Goal: Transaction & Acquisition: Purchase product/service

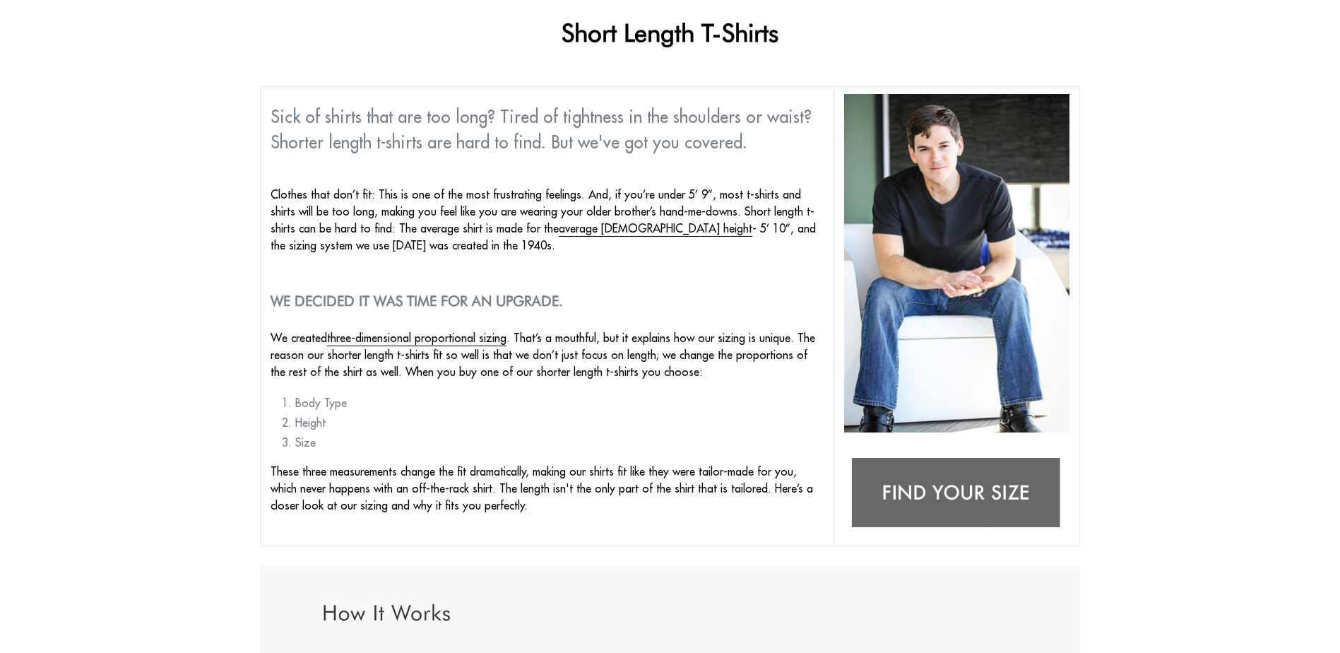
scroll to position [71, 0]
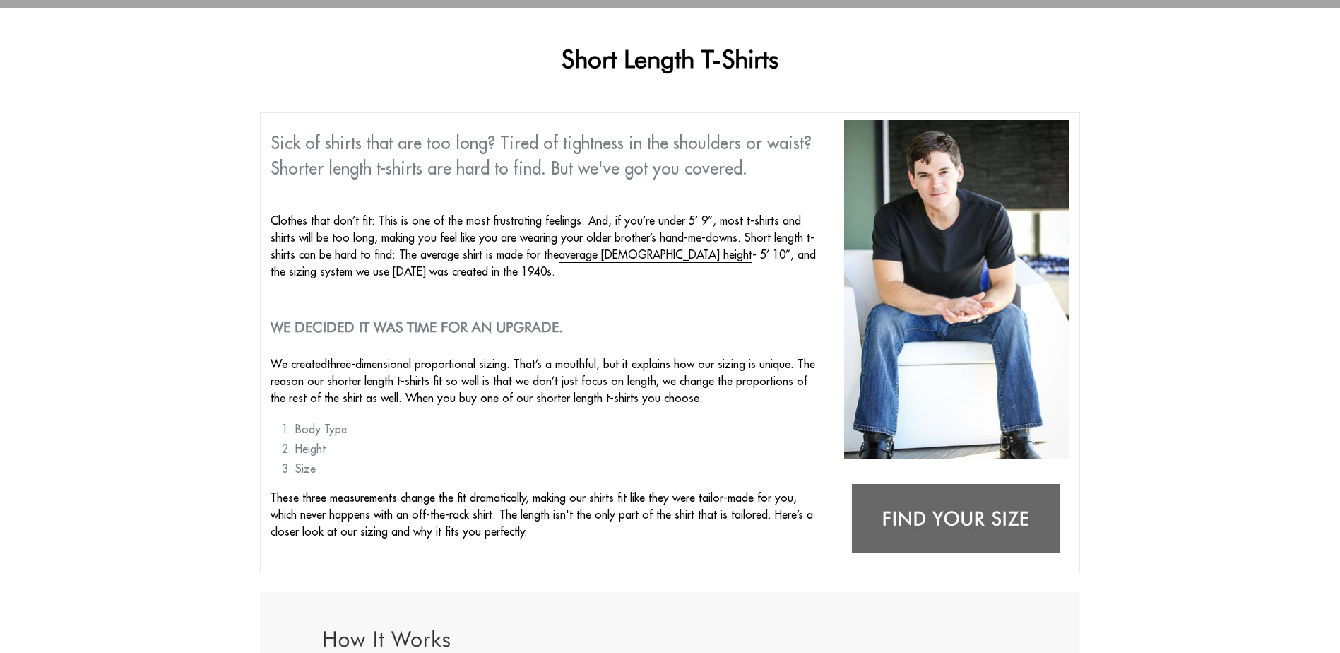
click at [893, 475] on img at bounding box center [956, 519] width 225 height 89
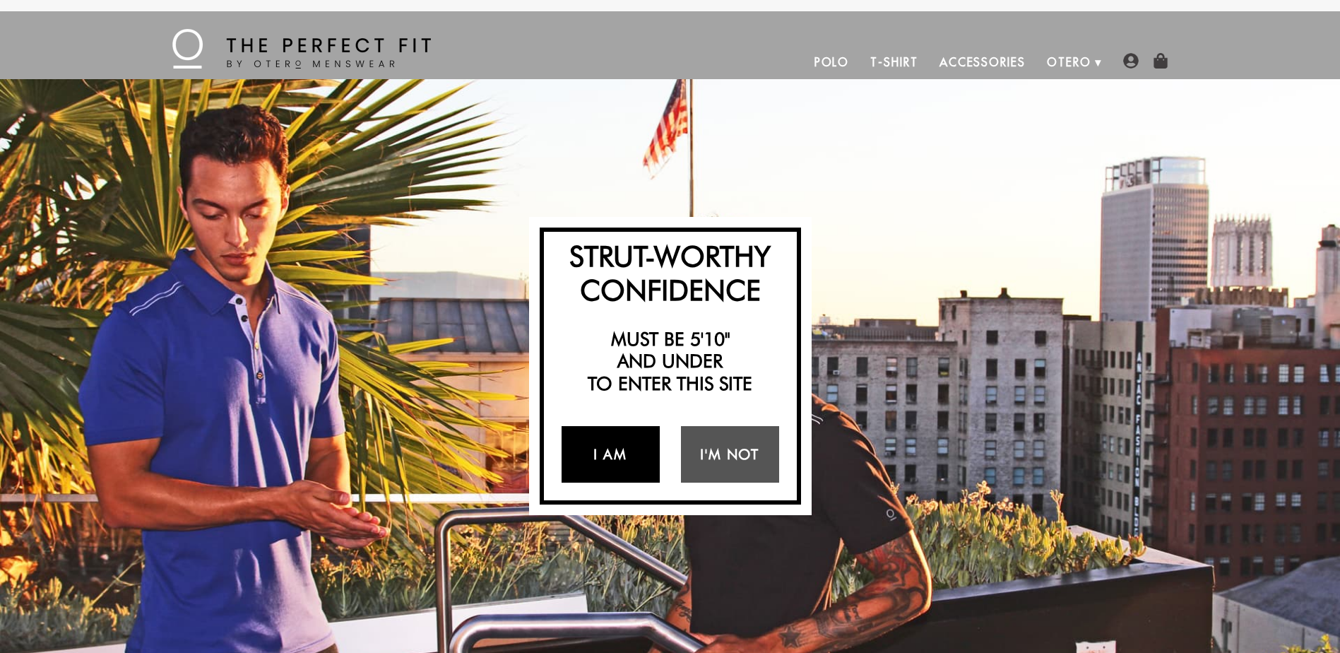
click at [605, 450] on link "I Am" at bounding box center [611, 454] width 98 height 57
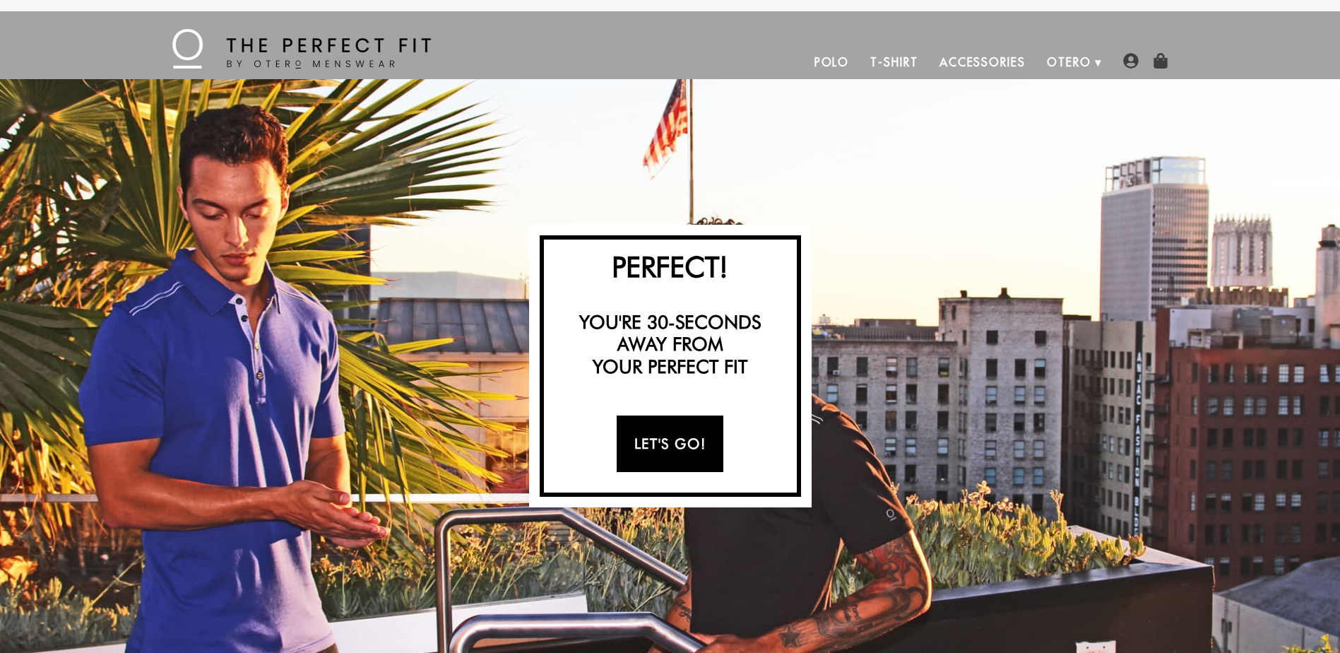
click at [661, 439] on link "Let's Go!" at bounding box center [670, 443] width 107 height 57
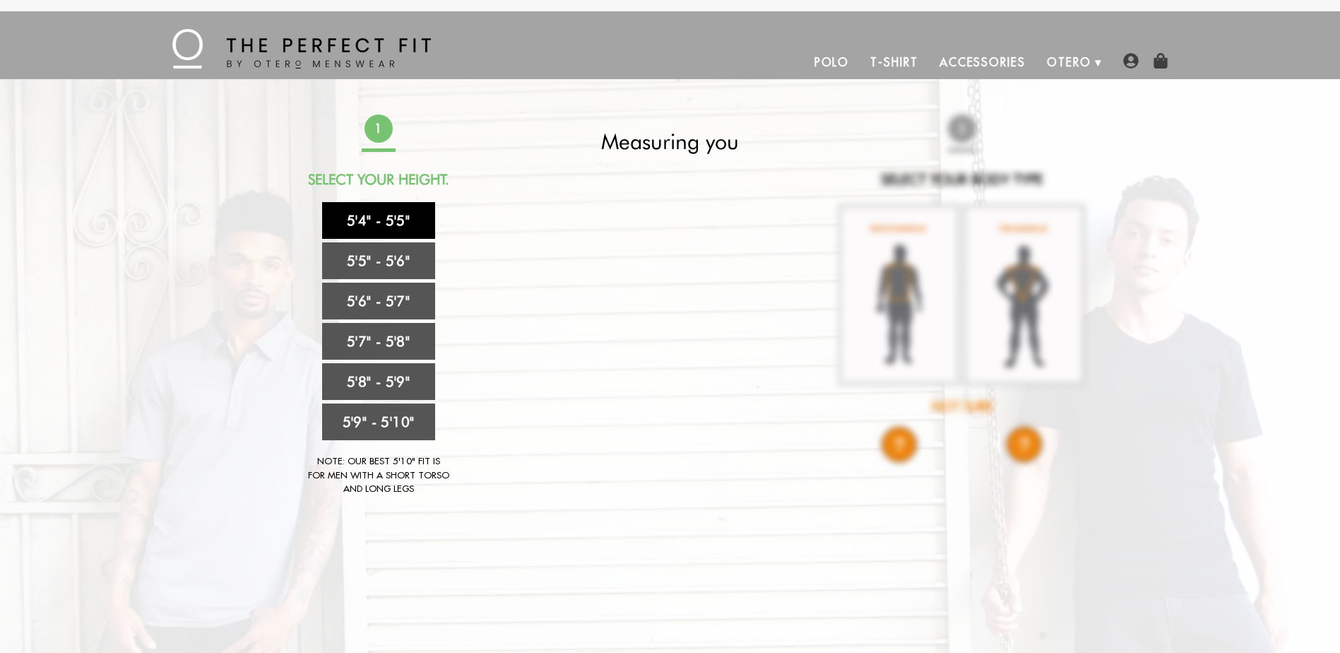
click at [381, 214] on link "5'4" - 5'5"" at bounding box center [378, 220] width 113 height 37
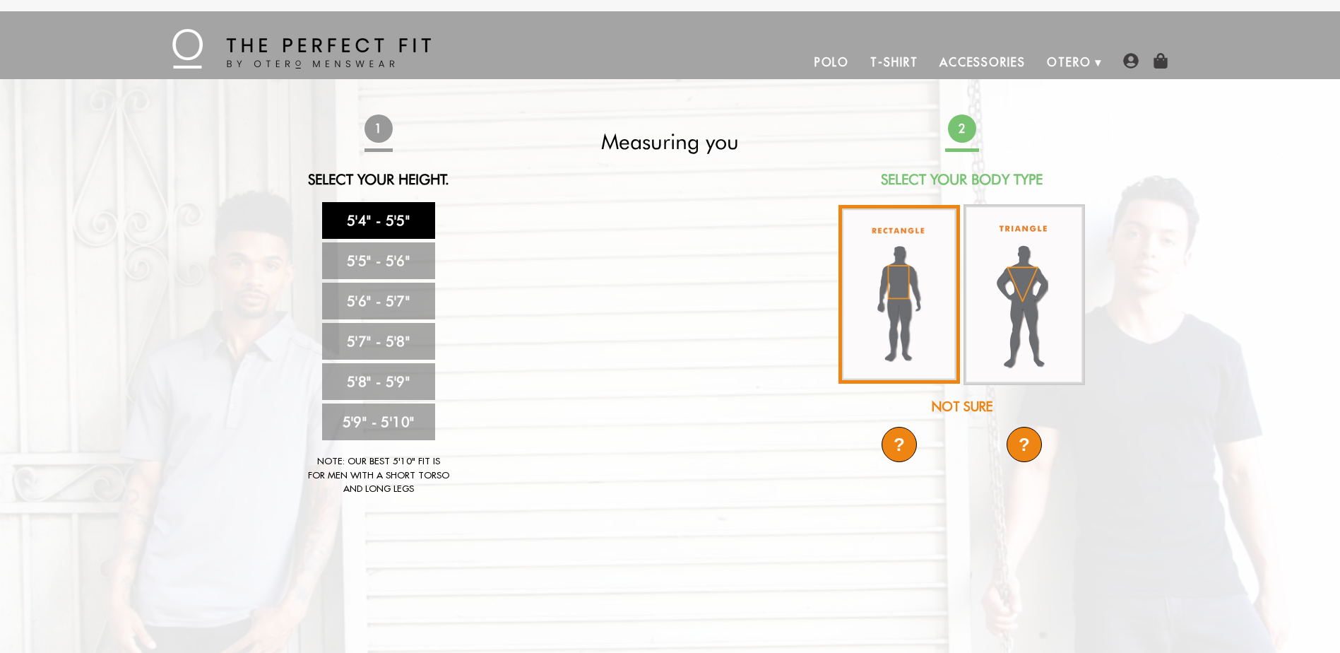
click at [890, 261] on img at bounding box center [900, 294] width 122 height 179
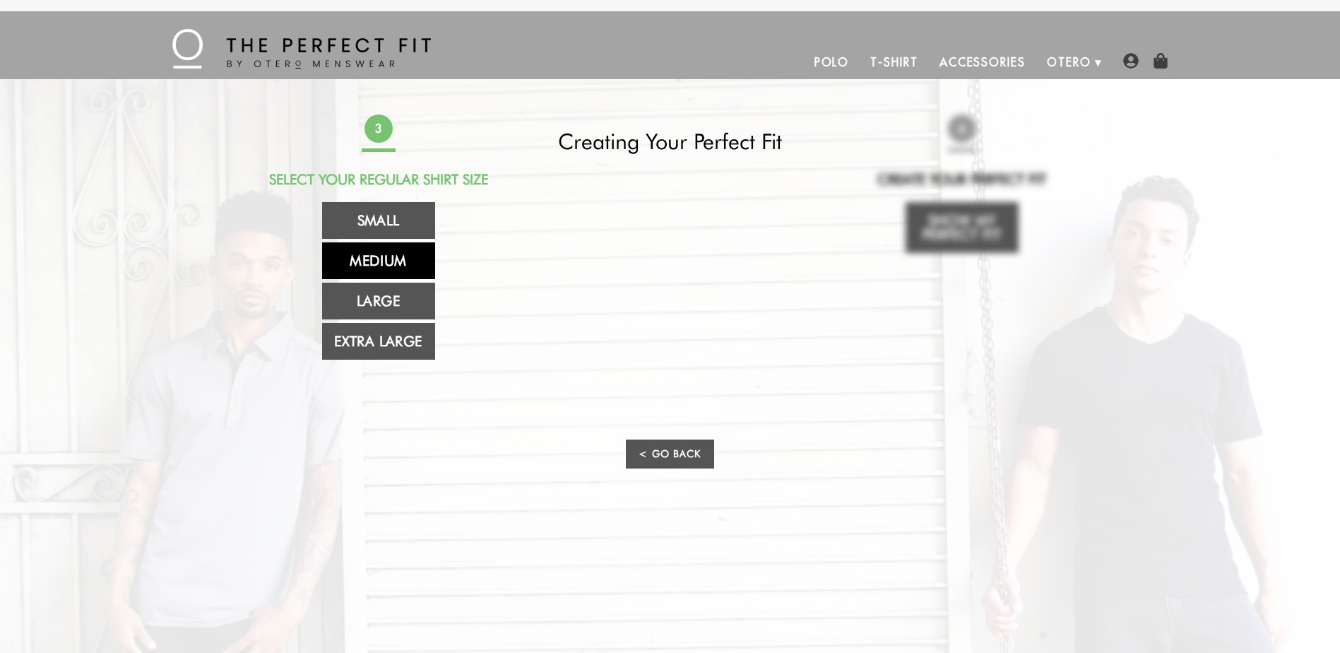
click at [371, 256] on link "Medium" at bounding box center [378, 260] width 113 height 37
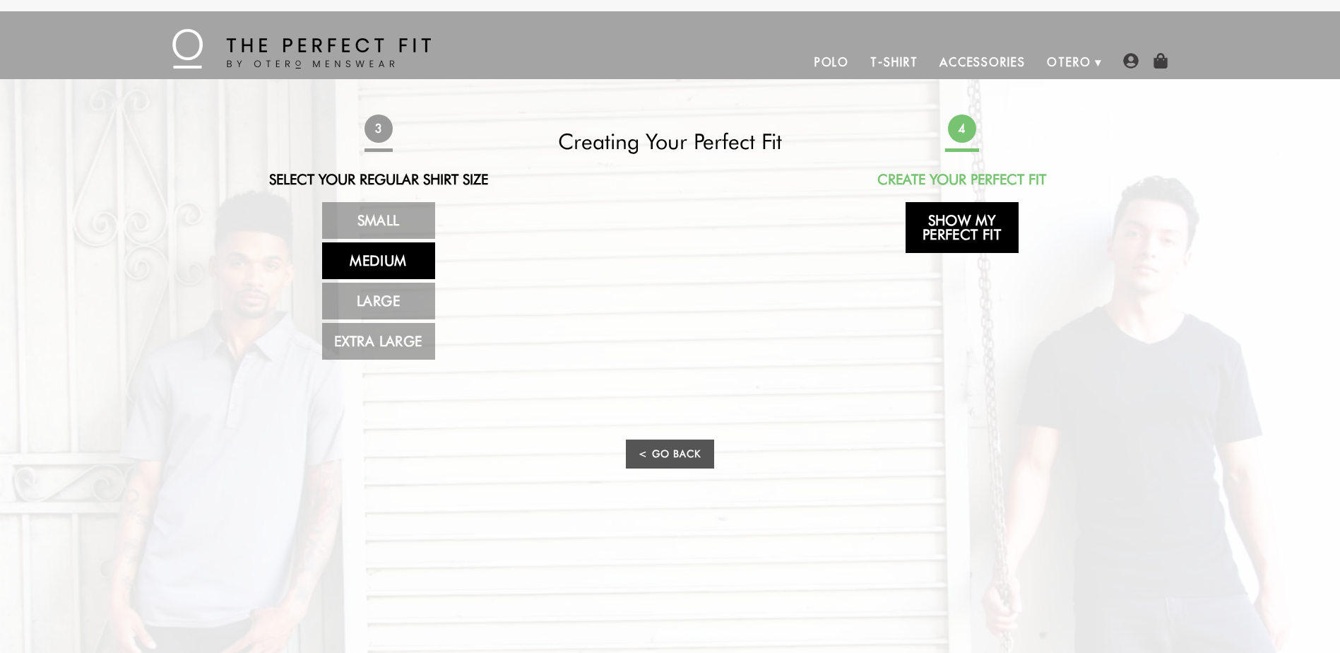
click at [957, 225] on link "Show My Perfect Fit" at bounding box center [962, 227] width 113 height 51
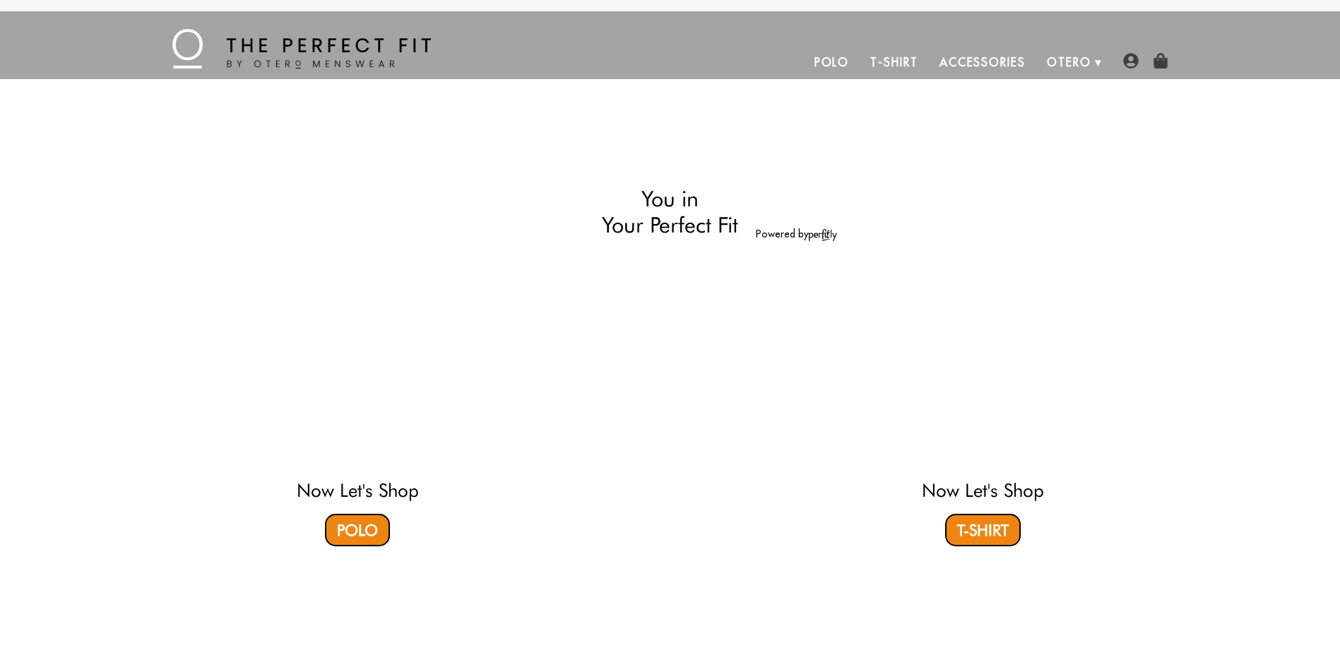
select select "M"
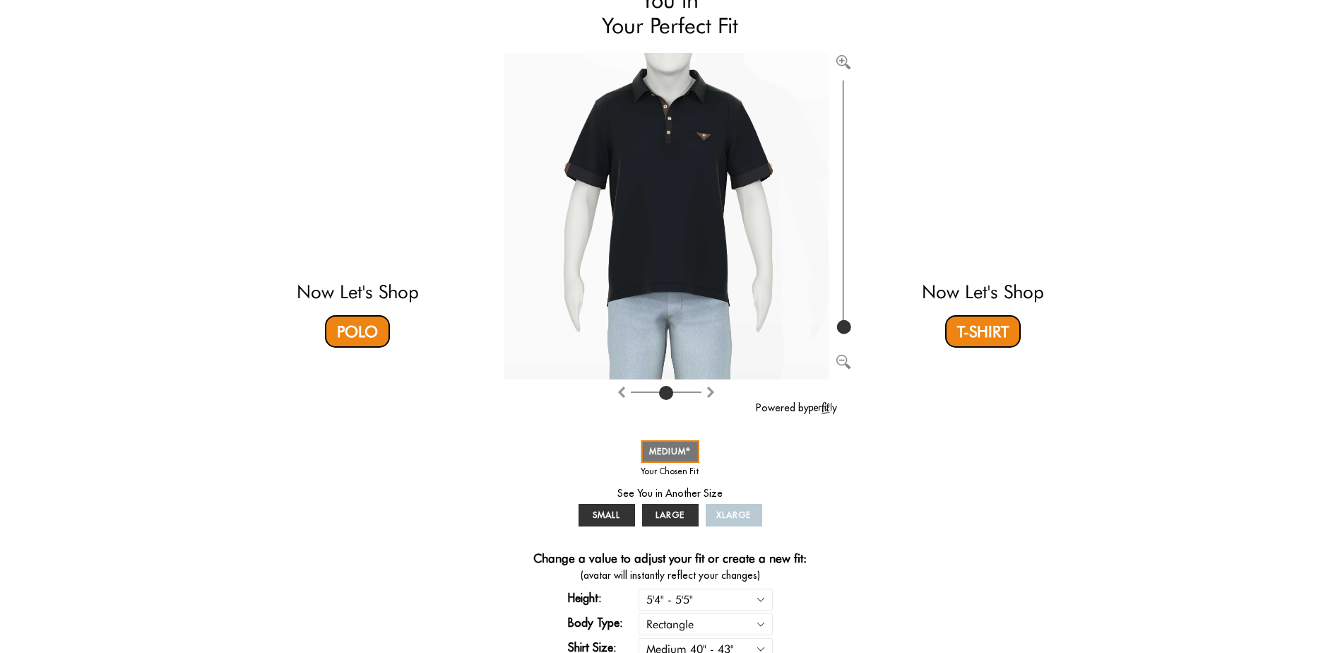
scroll to position [71, 0]
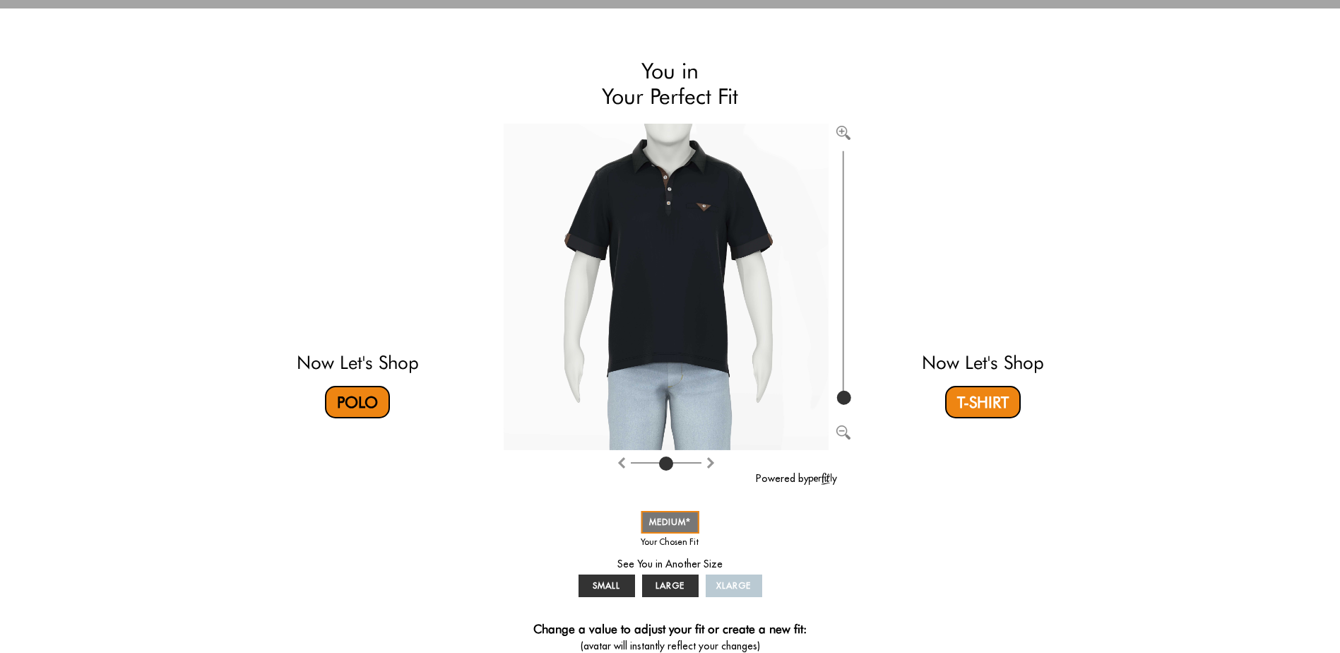
click at [353, 405] on link "Polo" at bounding box center [357, 402] width 65 height 32
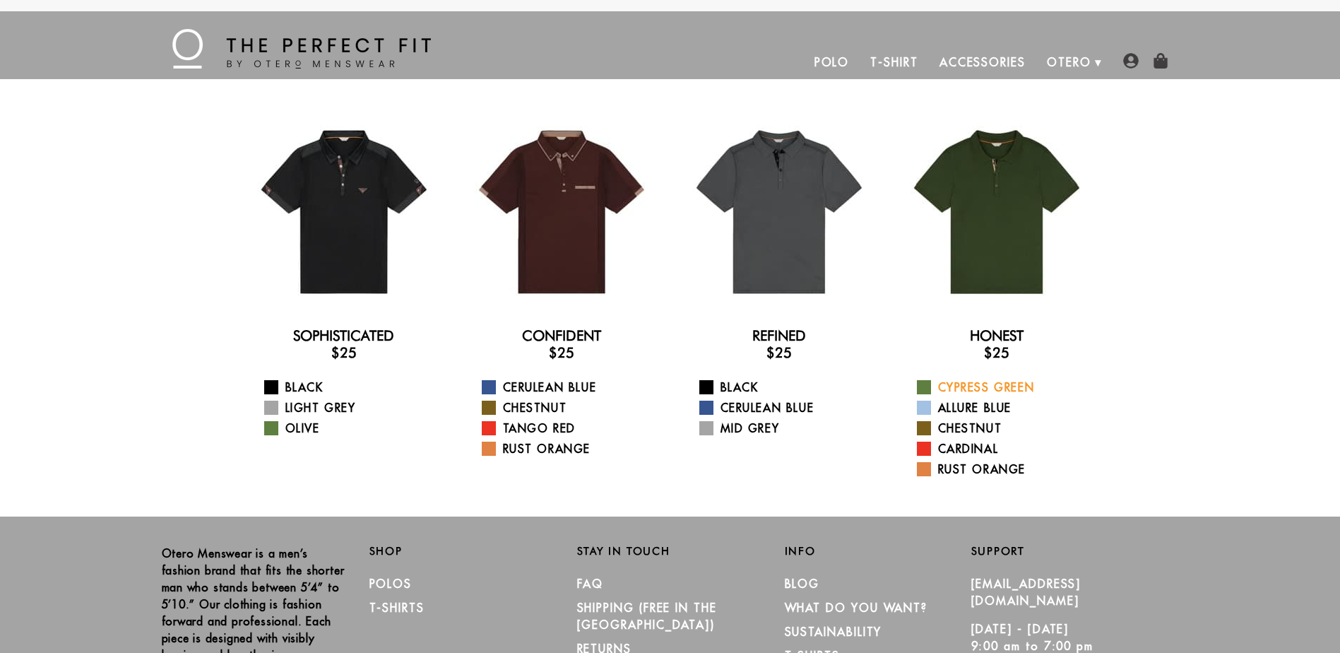
click at [968, 389] on link "Cypress Green" at bounding box center [1005, 387] width 177 height 17
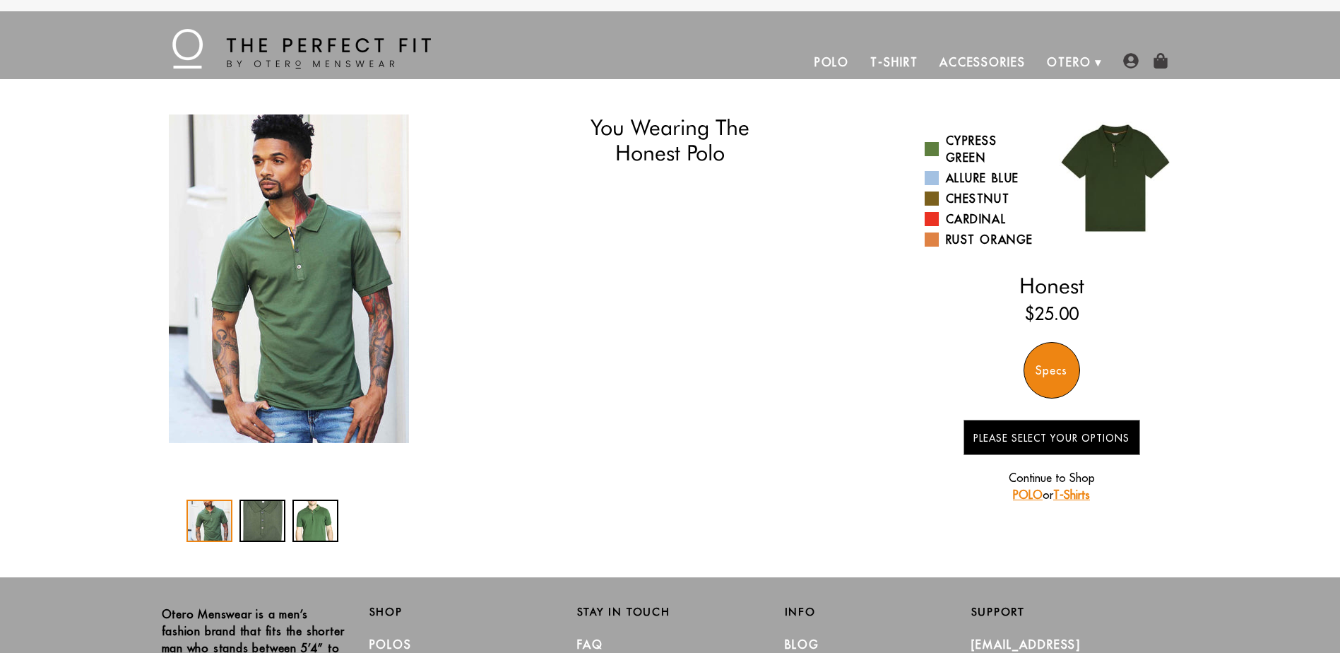
select select "M"
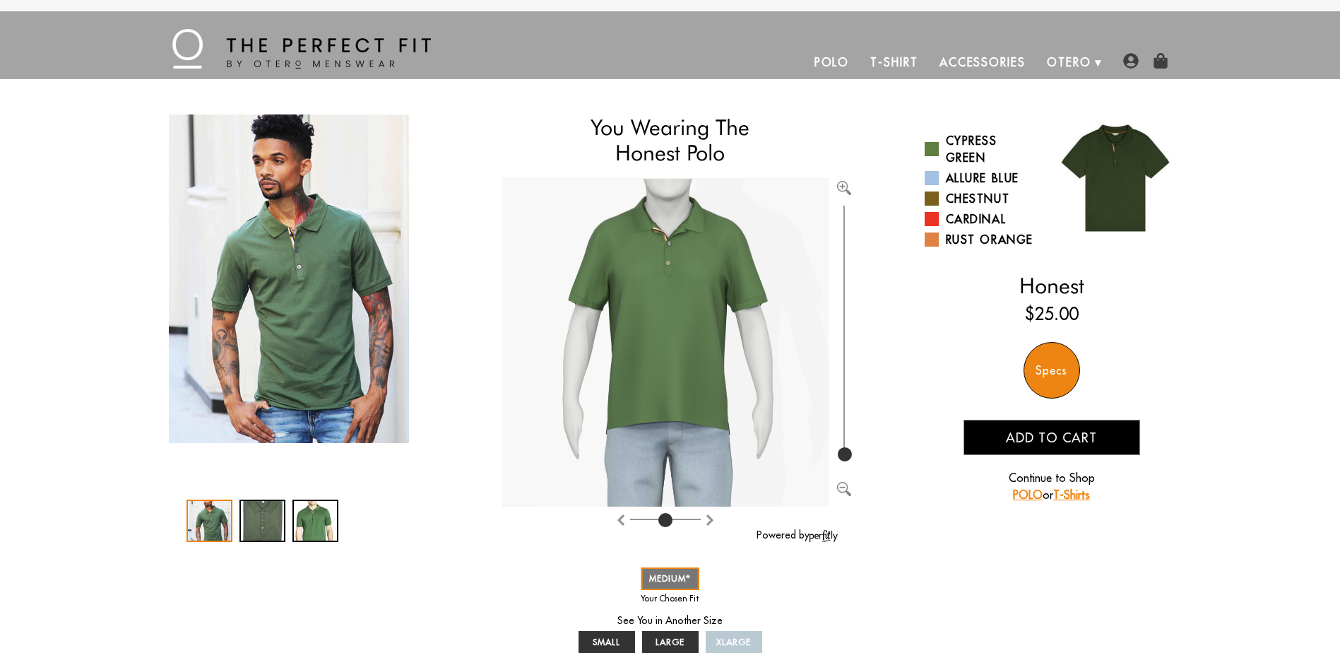
click at [1055, 433] on span "Add to cart" at bounding box center [1051, 438] width 91 height 16
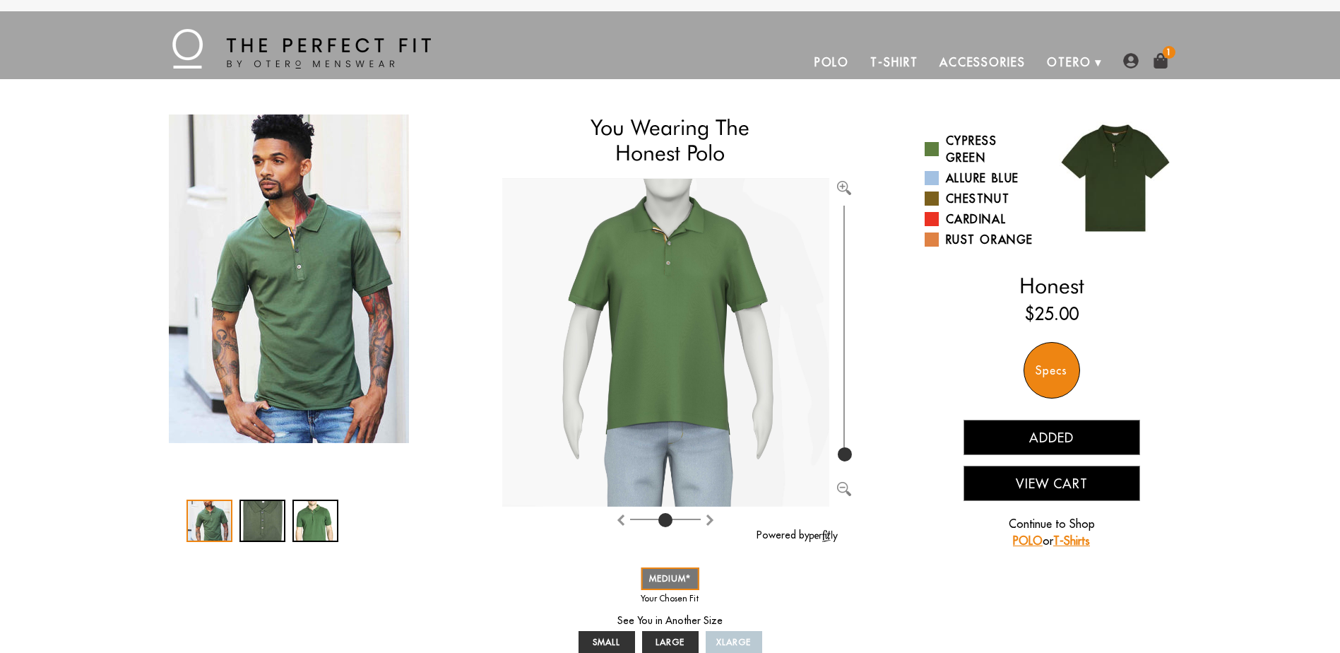
click at [904, 60] on link "T-Shirt" at bounding box center [894, 62] width 69 height 34
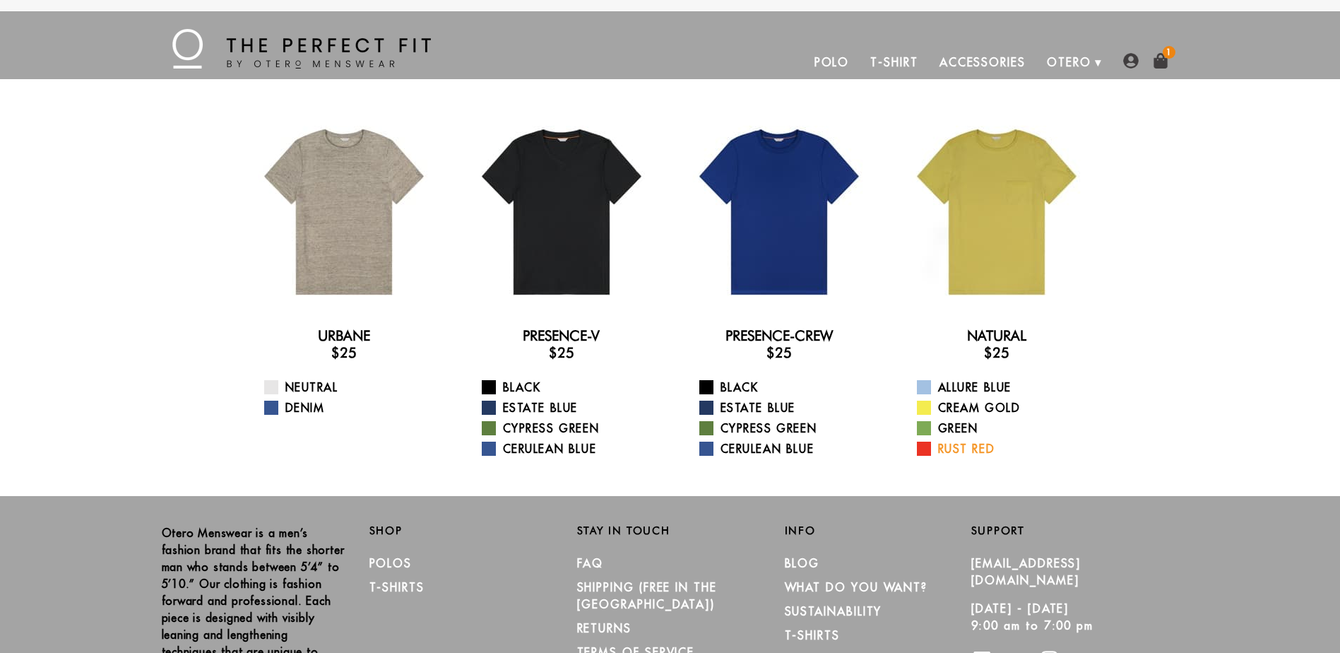
click at [973, 446] on link "Rust Red" at bounding box center [1005, 448] width 177 height 17
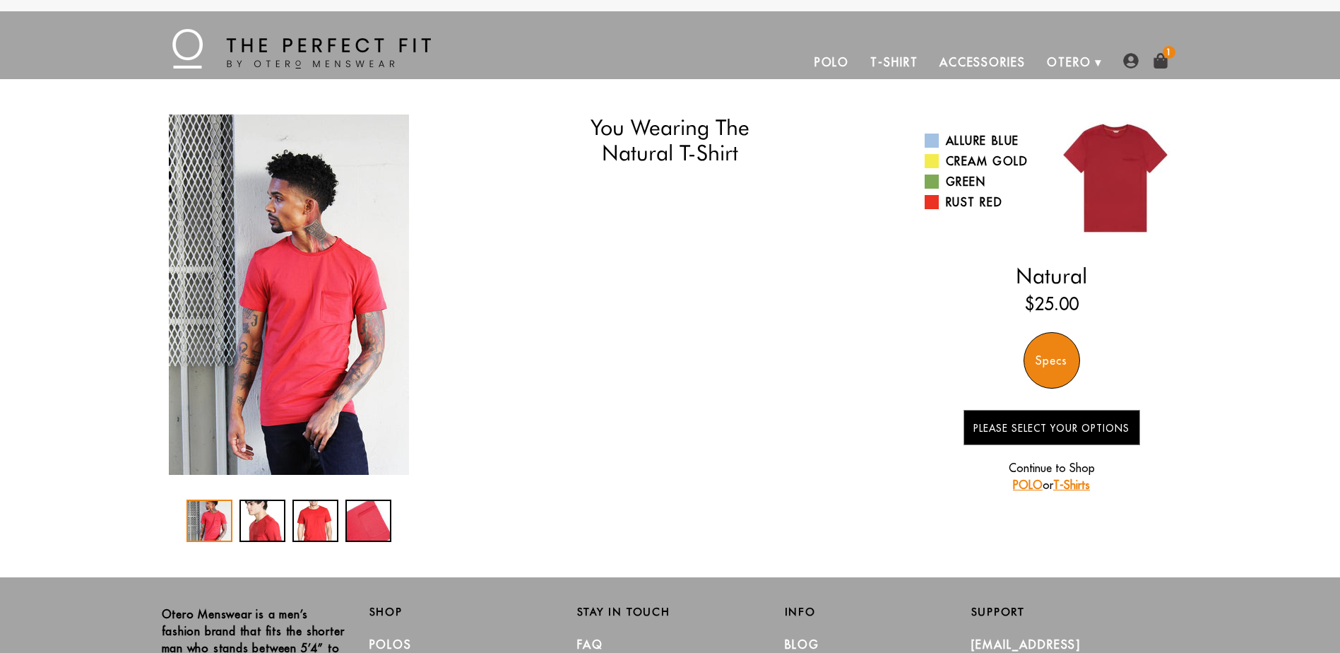
select select "M"
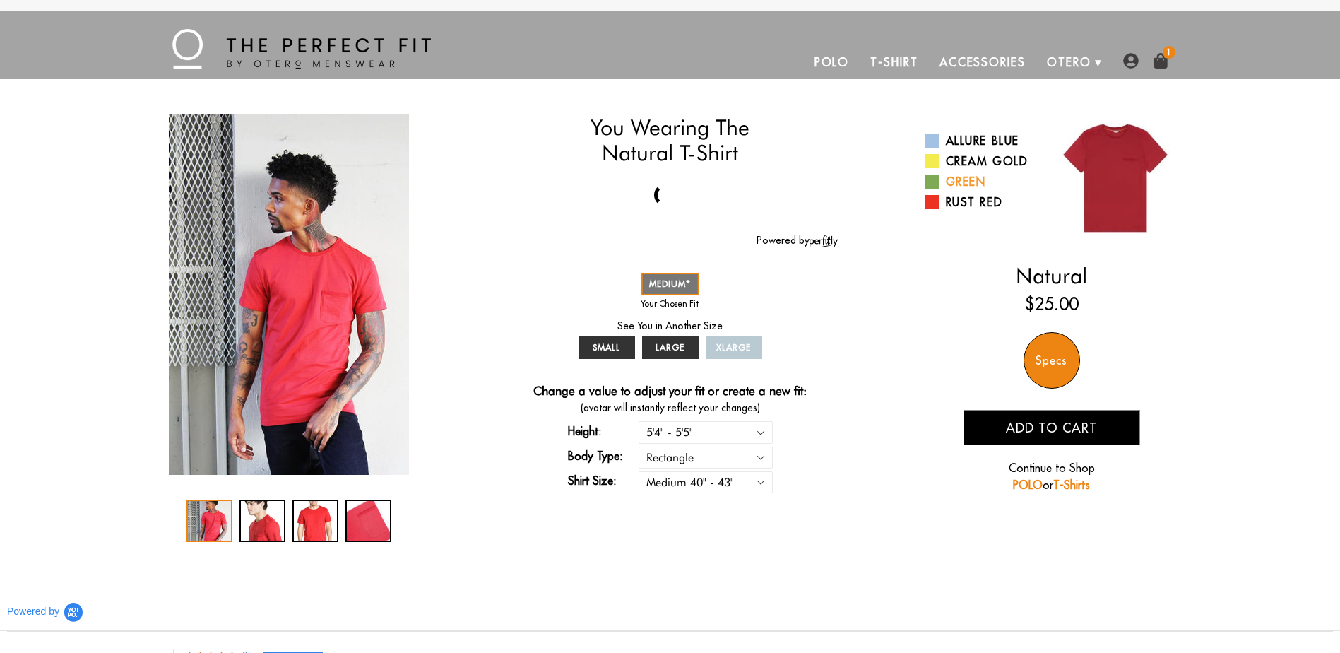
click at [961, 175] on link "Green" at bounding box center [983, 181] width 117 height 17
click at [899, 60] on link "T-Shirt" at bounding box center [894, 62] width 69 height 34
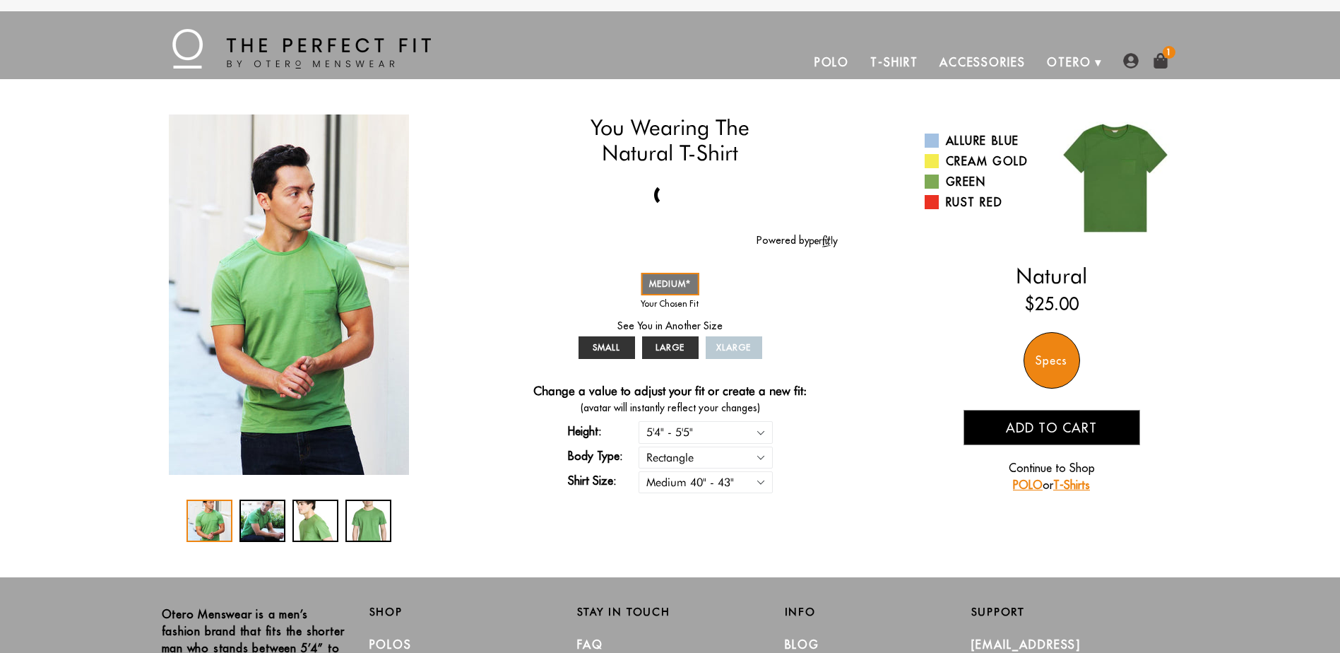
select select "M"
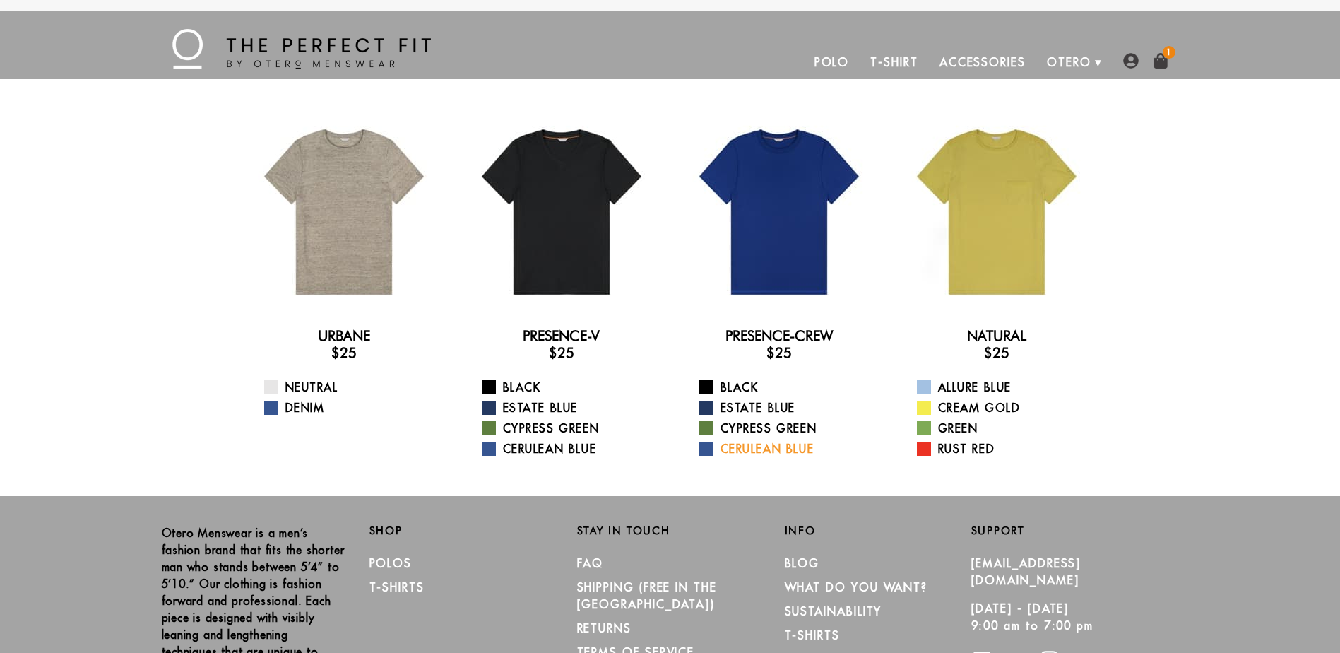
click at [774, 449] on link "Cerulean Blue" at bounding box center [787, 448] width 177 height 17
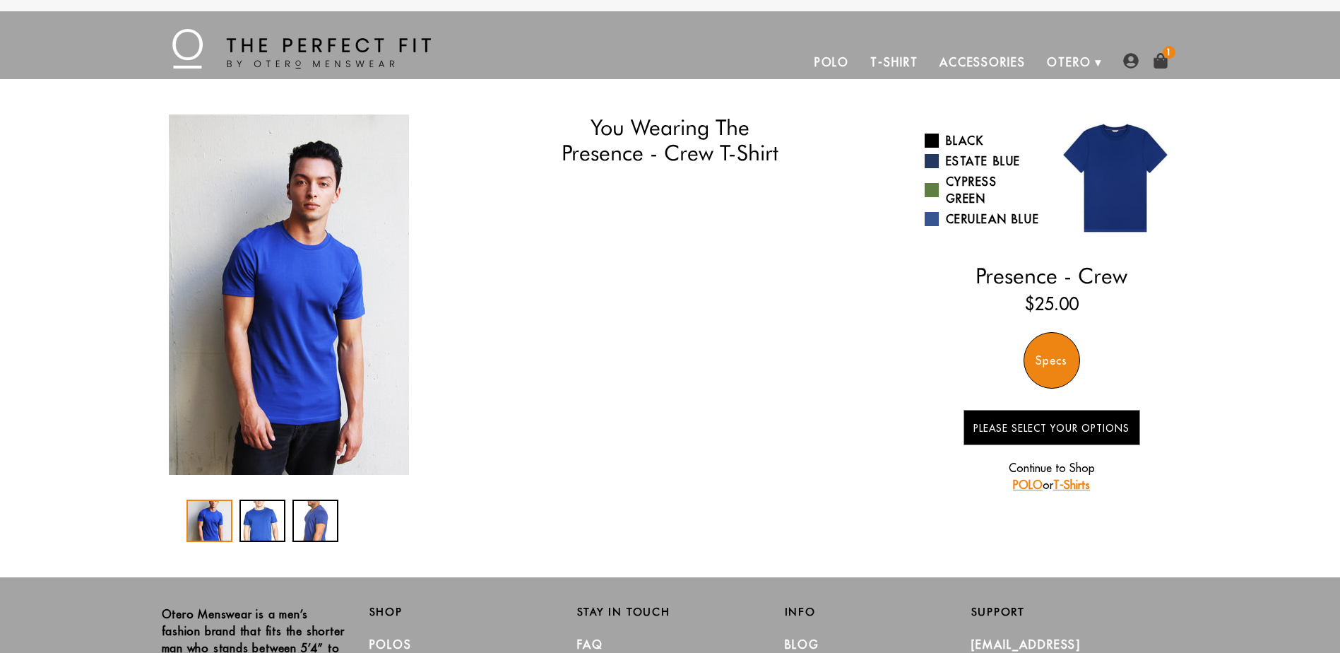
select select "M"
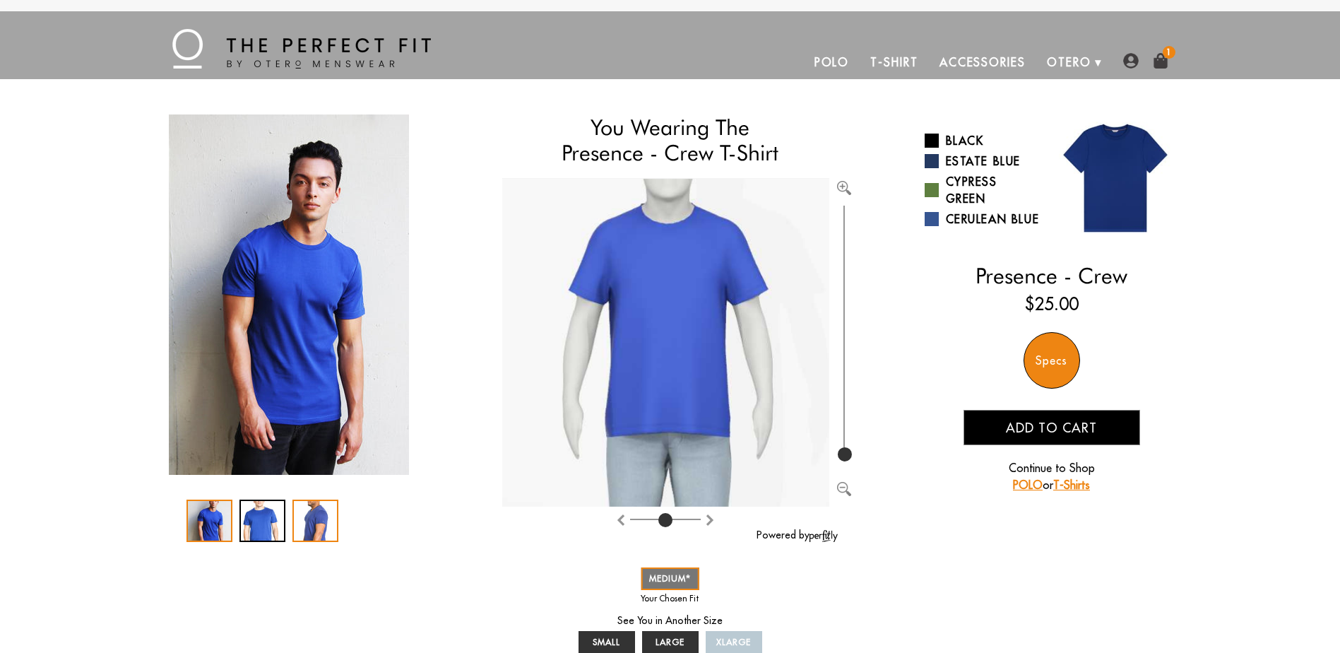
click at [319, 515] on div "3 / 3" at bounding box center [315, 520] width 46 height 42
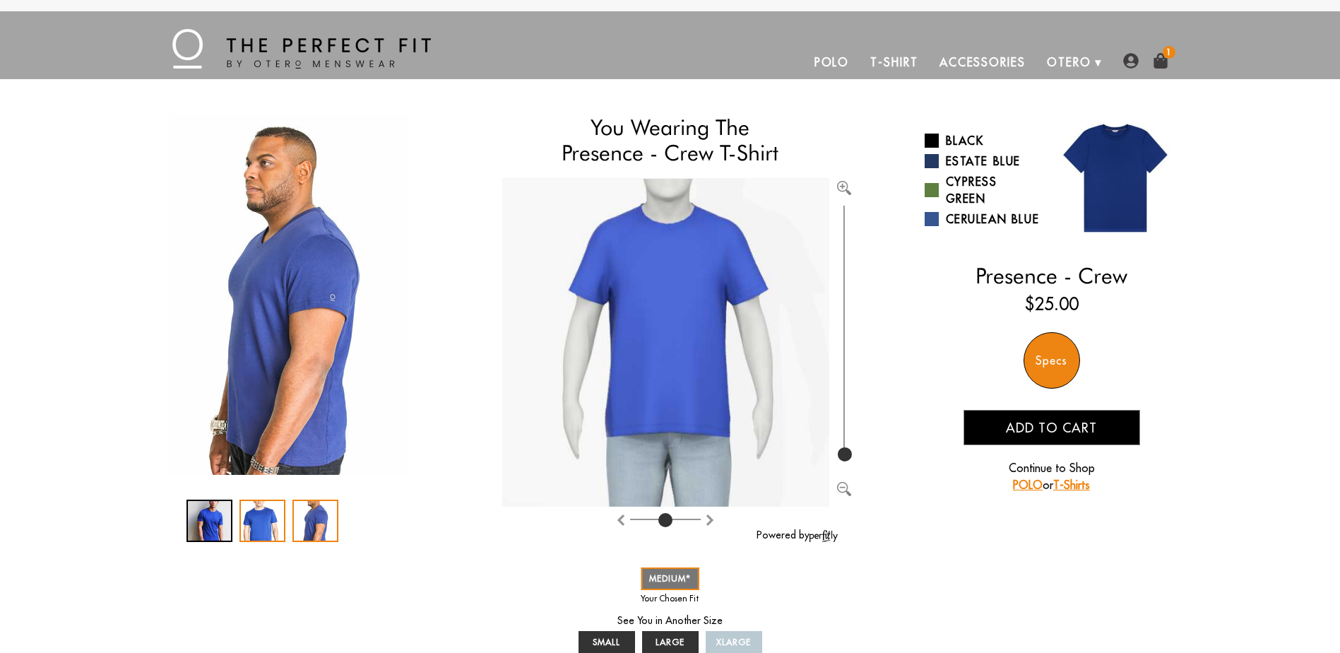
click at [271, 521] on div "2 / 3" at bounding box center [262, 520] width 46 height 42
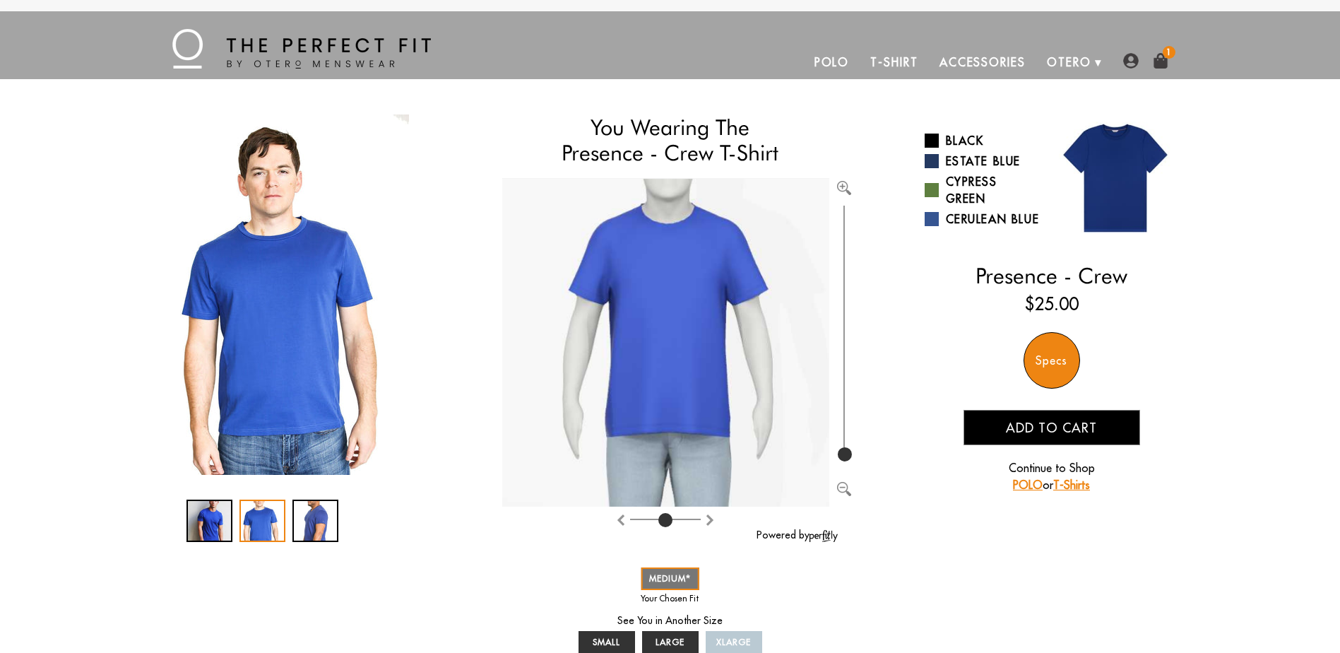
click at [1045, 436] on span "Add to cart" at bounding box center [1051, 428] width 91 height 16
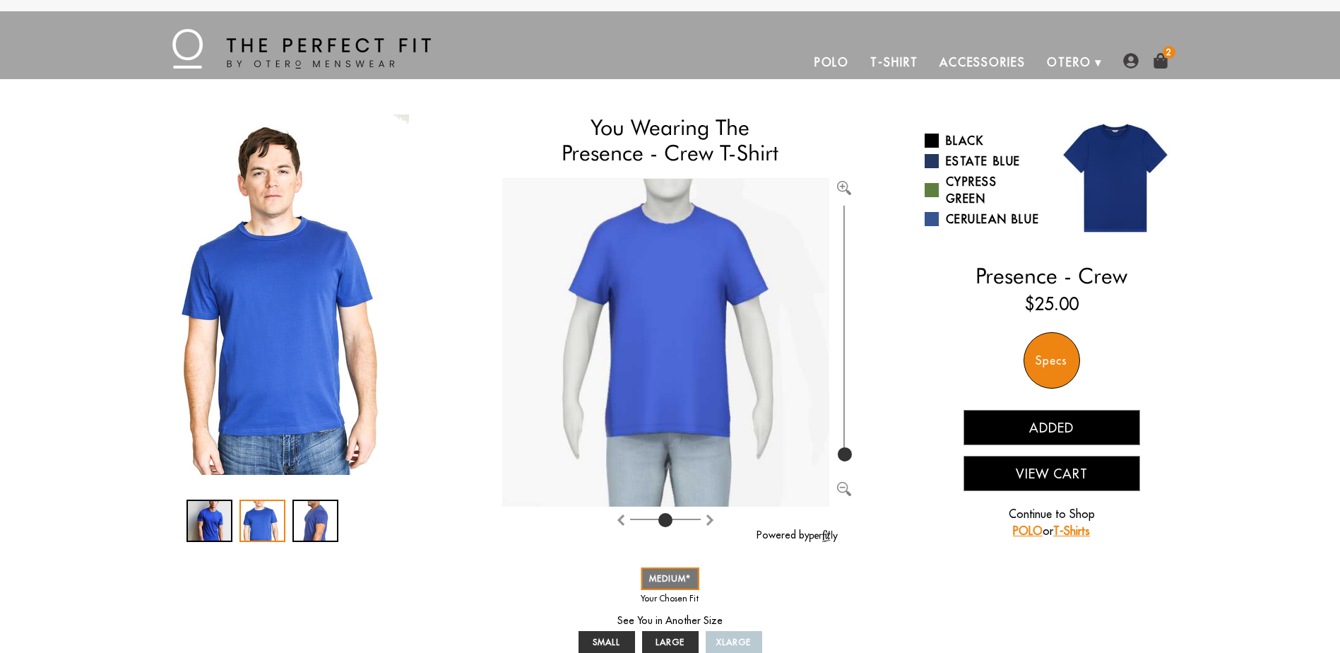
click at [1058, 487] on button "View Cart" at bounding box center [1052, 473] width 177 height 35
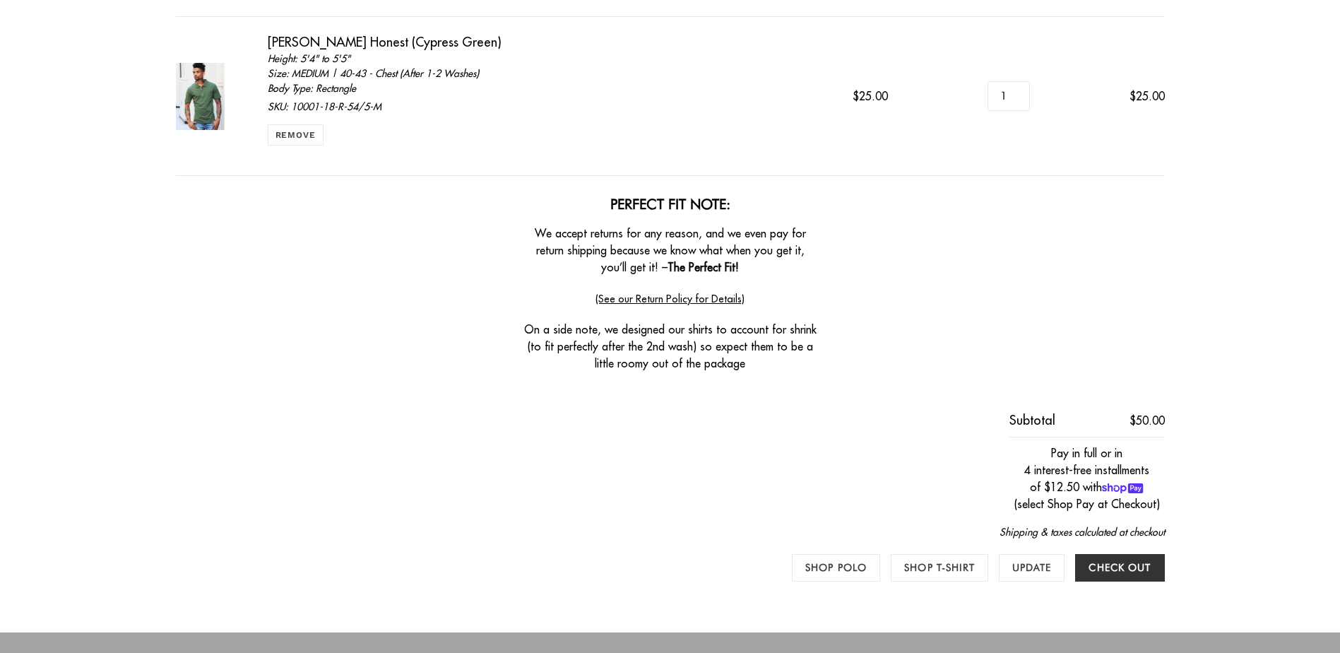
scroll to position [424, 0]
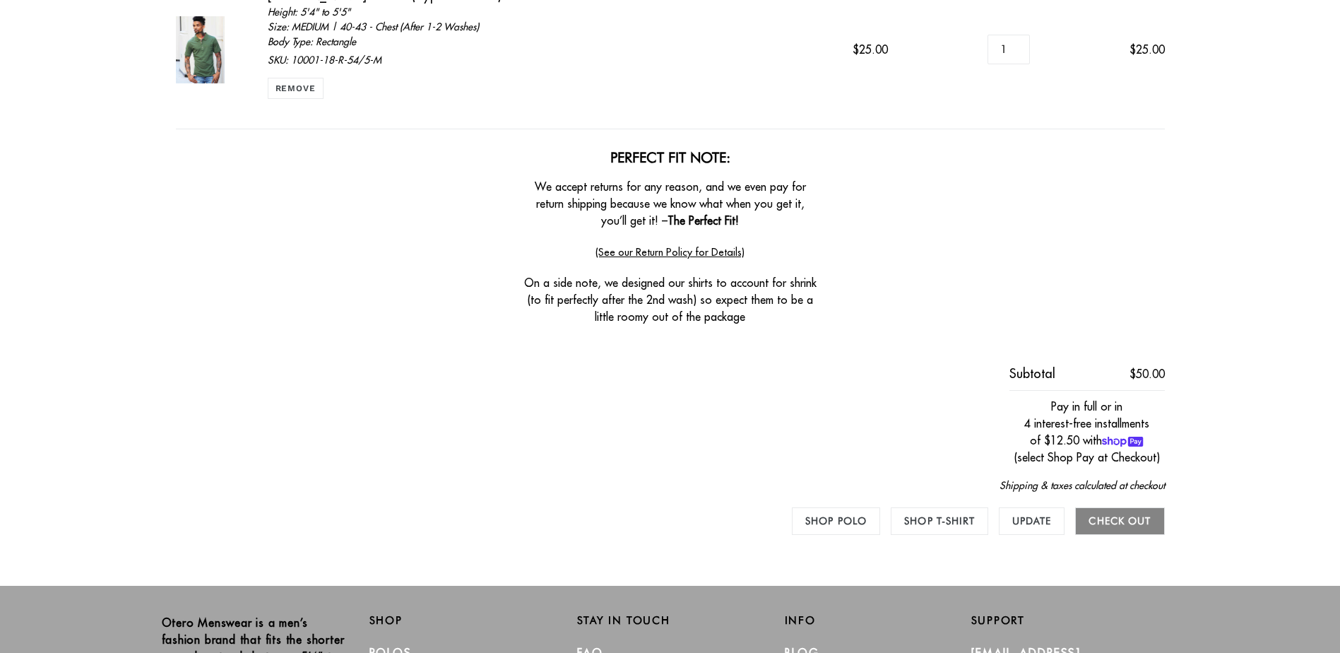
click at [1122, 519] on input "Check out" at bounding box center [1119, 521] width 89 height 28
